Goal: Transaction & Acquisition: Purchase product/service

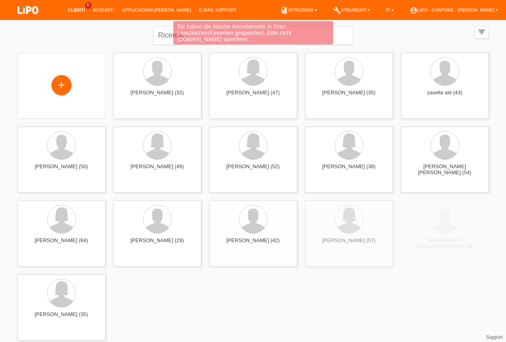
click at [169, 35] on div "Sie haben die falsche Anmeldeseite in Ihren Lesezeichen/Favoriten gespeichert. …" at bounding box center [252, 33] width 303 height 25
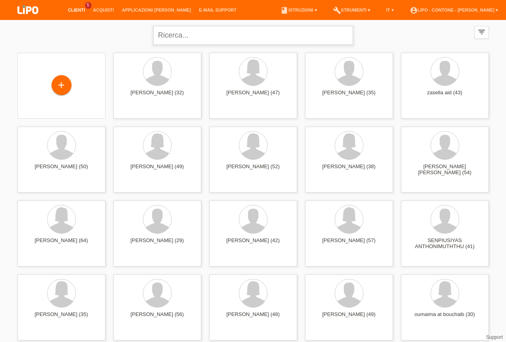
click at [169, 35] on input "text" at bounding box center [252, 35] width 199 height 19
type input "strun"
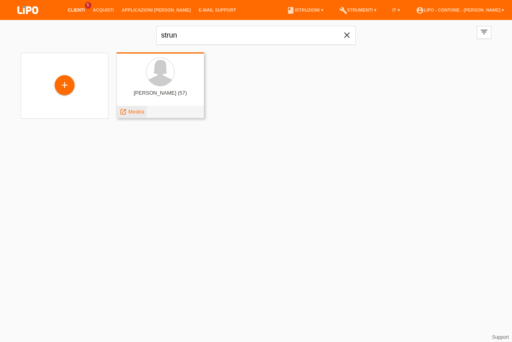
click at [135, 114] on span "Mostra" at bounding box center [136, 112] width 16 height 6
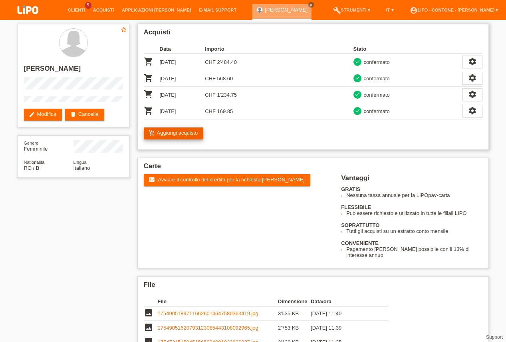
click at [170, 138] on link "add_shopping_cart Aggiungi acquisto" at bounding box center [174, 133] width 60 height 12
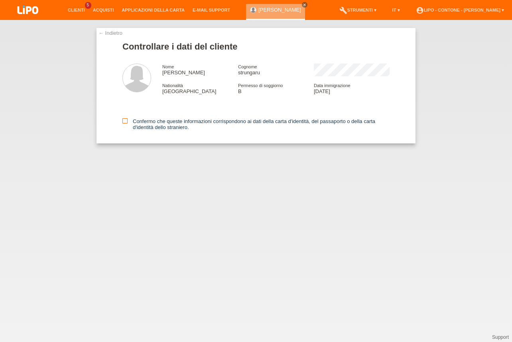
click at [124, 123] on icon at bounding box center [124, 120] width 5 height 5
click at [124, 123] on input "Confermo che queste informazioni corrispondono ai dati della carta d'identità, …" at bounding box center [124, 120] width 5 height 5
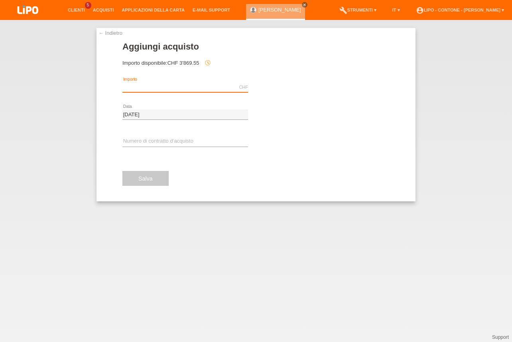
click at [179, 87] on input "text" at bounding box center [185, 87] width 126 height 10
click at [137, 90] on input "text" at bounding box center [185, 87] width 126 height 10
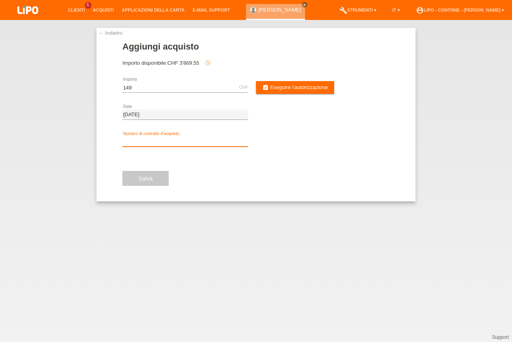
type input "149.00"
click at [162, 140] on input "text" at bounding box center [185, 141] width 126 height 10
type input "XM0RHX"
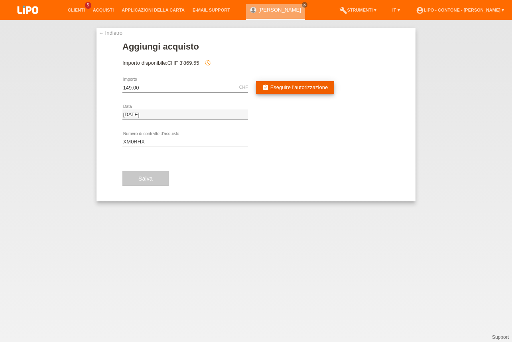
click at [308, 88] on span "Eseguire l’autorizzazione" at bounding box center [300, 87] width 58 height 6
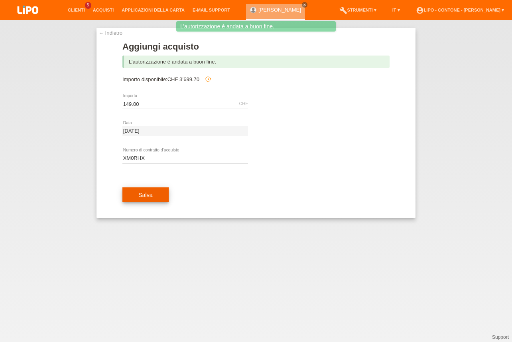
click at [137, 194] on button "Salva" at bounding box center [145, 194] width 46 height 15
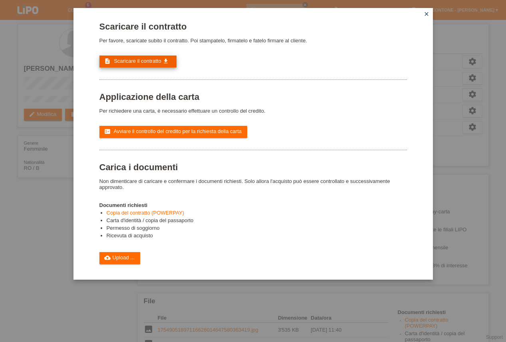
click at [139, 64] on span "Scaricare il contratto" at bounding box center [137, 61] width 47 height 6
click at [132, 264] on link "cloud_upload Upload ..." at bounding box center [119, 258] width 41 height 12
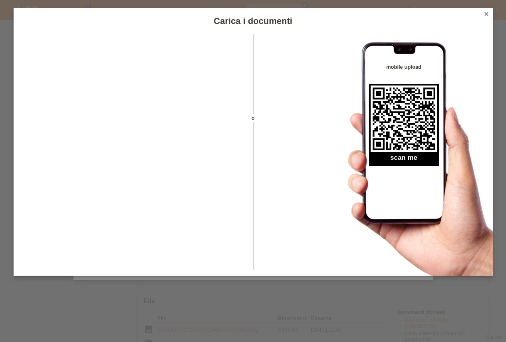
click at [486, 13] on icon "close" at bounding box center [486, 14] width 6 height 6
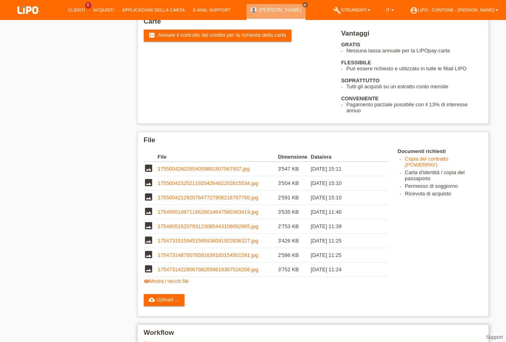
scroll to position [283, 0]
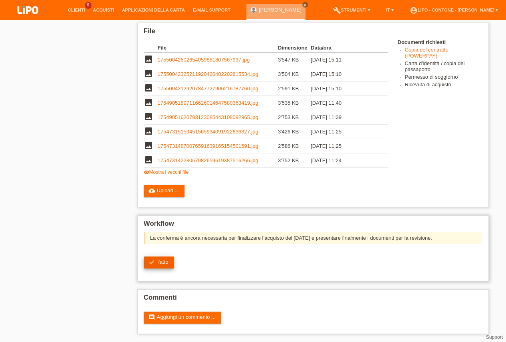
click at [151, 259] on icon "check" at bounding box center [151, 262] width 6 height 6
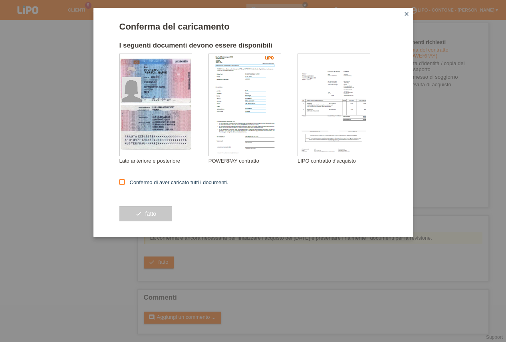
click at [119, 183] on icon at bounding box center [121, 181] width 5 height 5
click at [119, 183] on input "Confermo di aver caricato tutti i documenti." at bounding box center [121, 181] width 5 height 5
checkbox input "true"
click at [130, 212] on button "check fatto" at bounding box center [145, 213] width 53 height 15
